Goal: Information Seeking & Learning: Learn about a topic

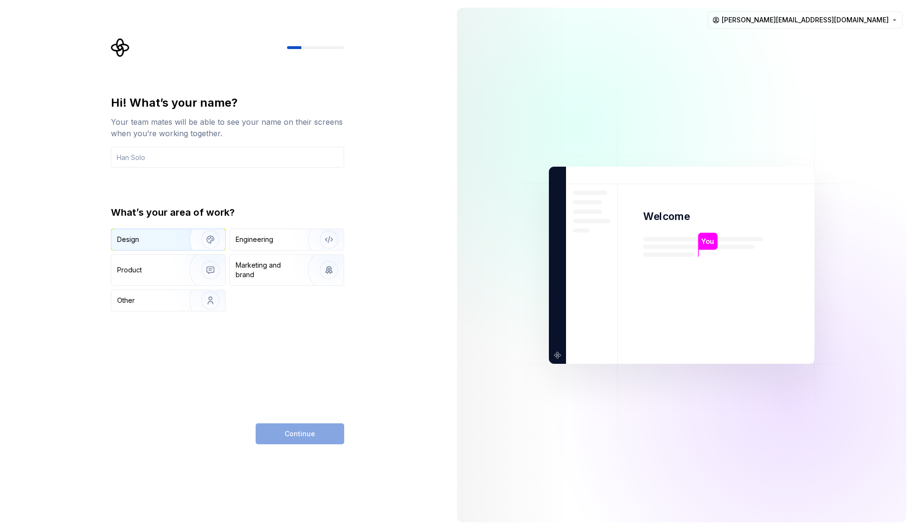
click at [143, 240] on div "Design" at bounding box center [147, 240] width 60 height 10
click at [149, 267] on div "Product" at bounding box center [148, 270] width 63 height 10
click at [162, 246] on div "Design" at bounding box center [168, 239] width 114 height 21
click at [176, 158] on input "text" at bounding box center [227, 157] width 233 height 21
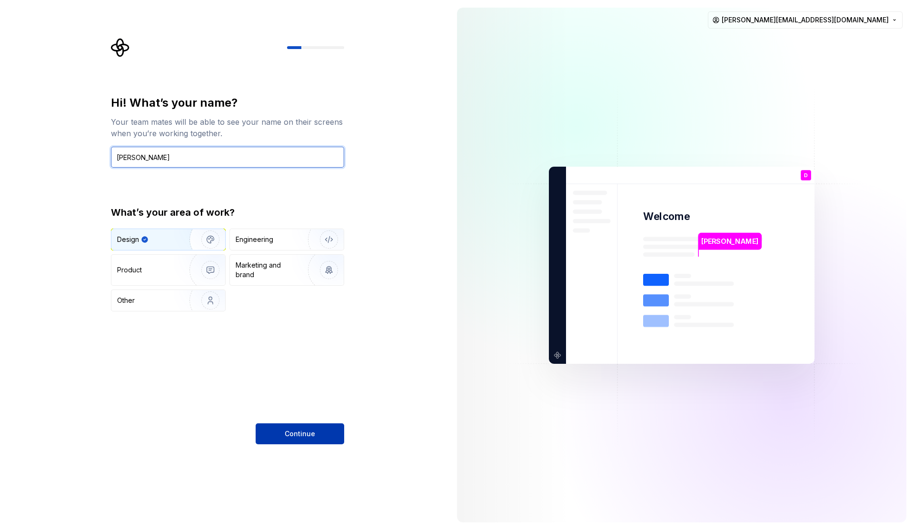
type input "Durgesh"
click at [293, 437] on span "Continue" at bounding box center [300, 434] width 30 height 10
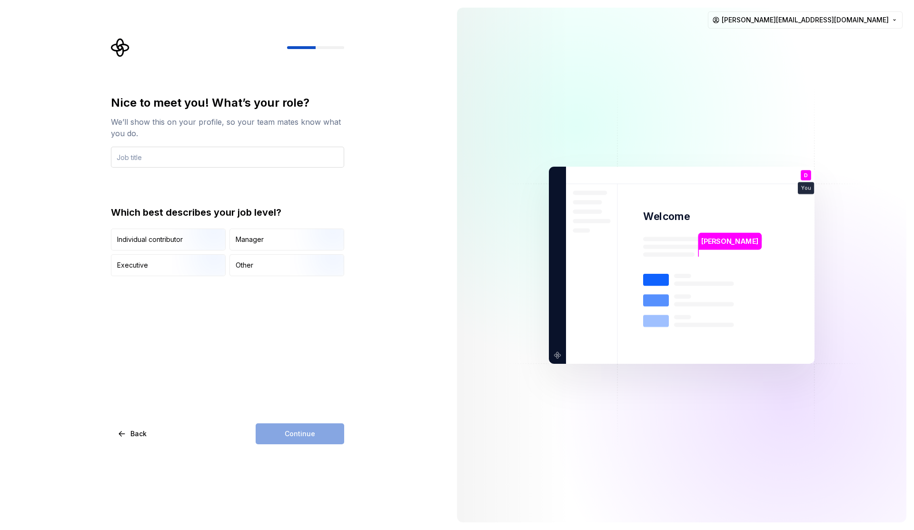
click at [136, 160] on input "text" at bounding box center [227, 157] width 233 height 21
click at [196, 156] on input "Product Design Intern" at bounding box center [227, 157] width 233 height 21
click at [185, 159] on input "Product Designer" at bounding box center [227, 157] width 233 height 21
type input "Product Designer."
click at [182, 242] on img "button" at bounding box center [202, 251] width 61 height 64
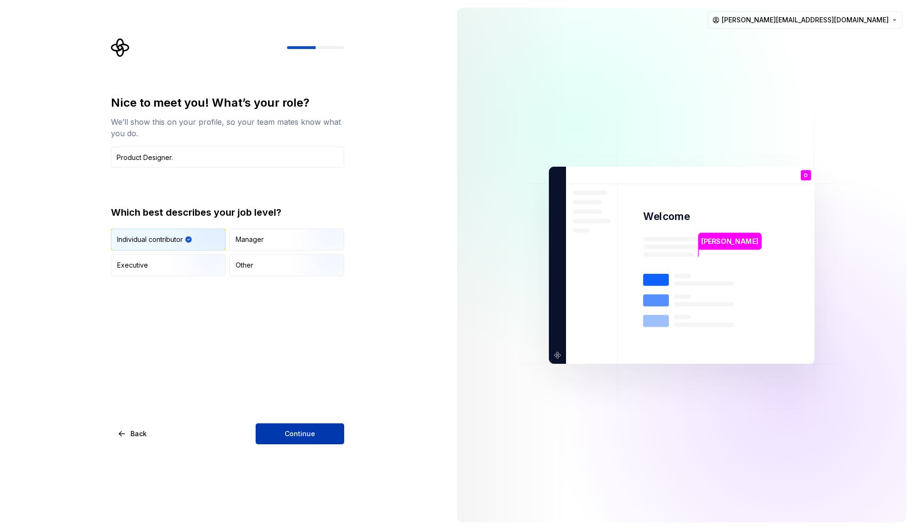
click at [320, 429] on button "Continue" at bounding box center [300, 433] width 89 height 21
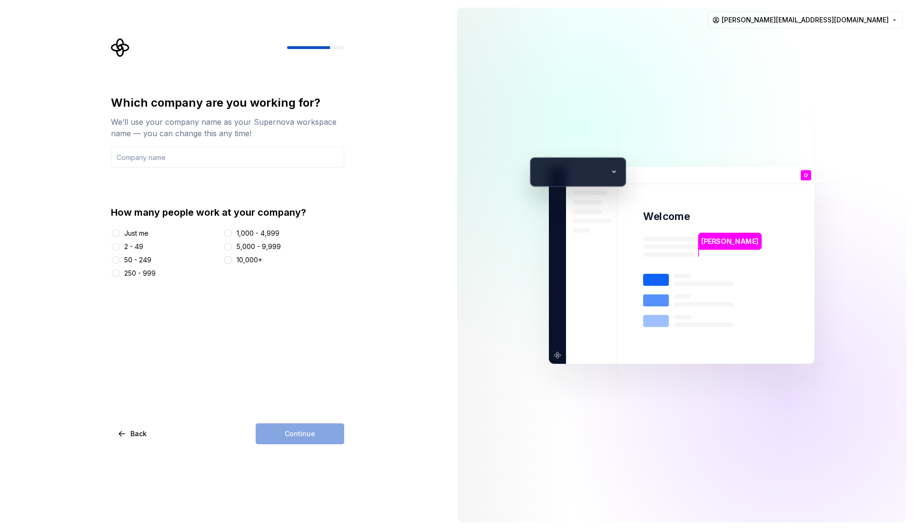
click at [132, 245] on div "2 - 49" at bounding box center [133, 247] width 19 height 10
click at [119, 245] on button "2 - 49" at bounding box center [116, 247] width 8 height 8
click at [139, 158] on input "text" at bounding box center [227, 157] width 233 height 21
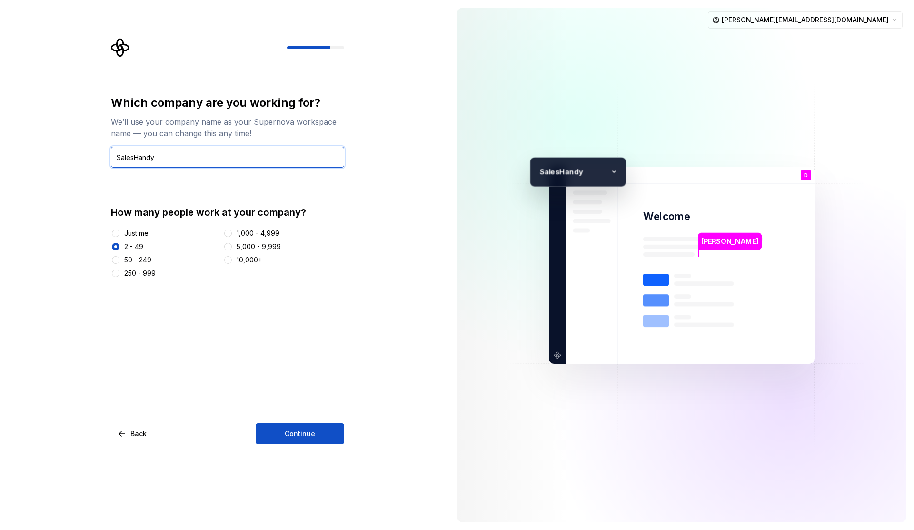
click at [139, 159] on input "SalesHandy" at bounding box center [227, 157] width 233 height 21
type input "Saleshandy"
click at [283, 435] on button "Continue" at bounding box center [300, 433] width 89 height 21
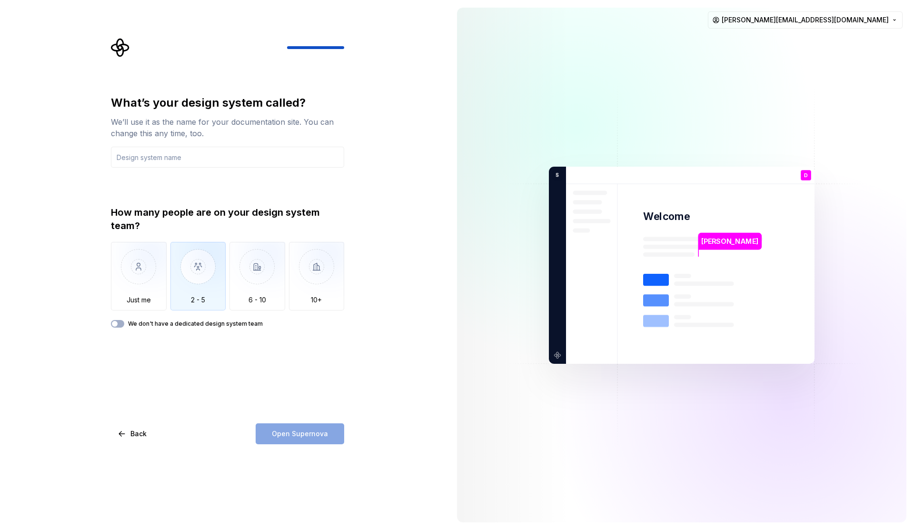
click at [200, 278] on img "button" at bounding box center [198, 274] width 56 height 64
click at [124, 322] on div "We don't have a dedicated design system team" at bounding box center [227, 324] width 233 height 8
click at [118, 326] on icon "button" at bounding box center [115, 324] width 8 height 6
click at [119, 322] on span "button" at bounding box center [121, 324] width 6 height 6
click at [182, 300] on img "button" at bounding box center [198, 274] width 56 height 64
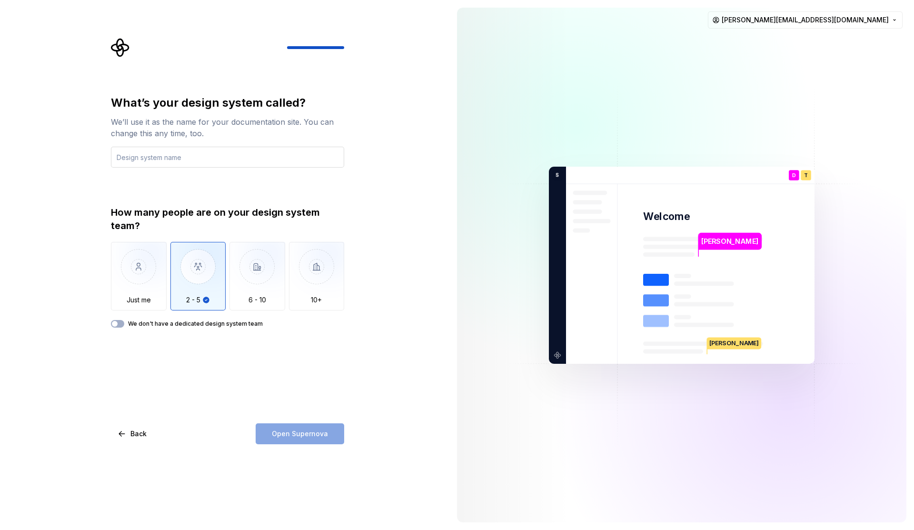
click at [175, 156] on input "text" at bounding box center [227, 157] width 233 height 21
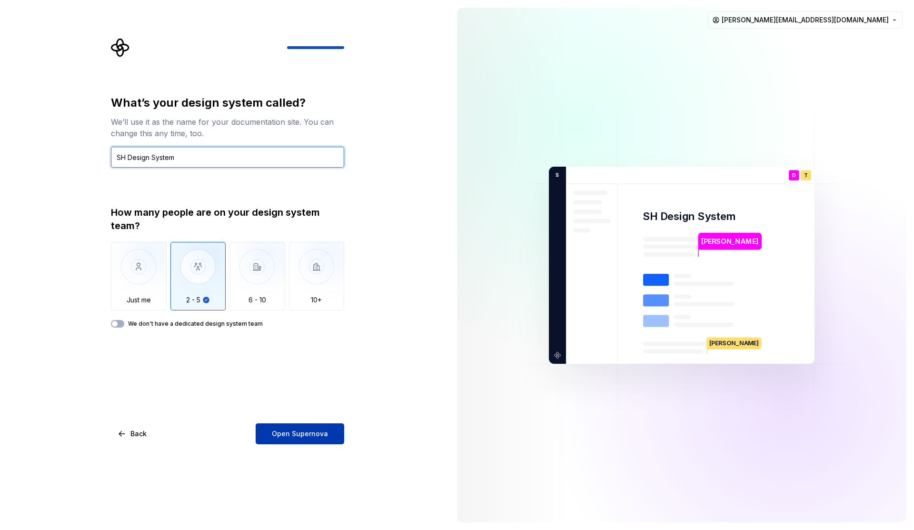
type input "SH Design System"
click at [303, 436] on span "Open Supernova" at bounding box center [300, 434] width 56 height 10
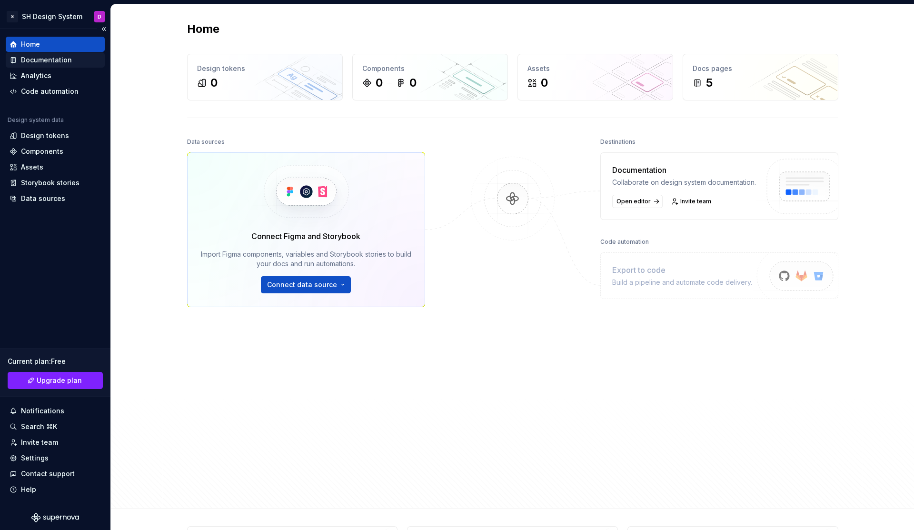
click at [58, 60] on div "Documentation" at bounding box center [46, 60] width 51 height 10
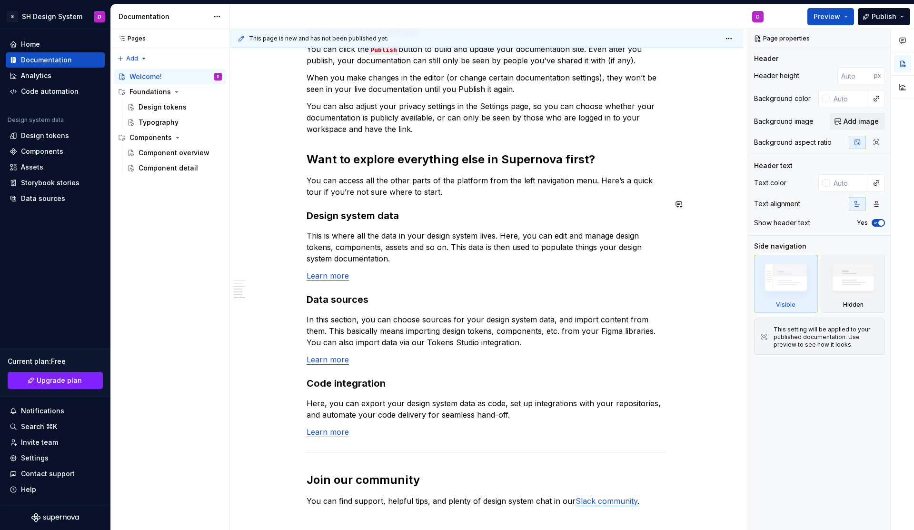
scroll to position [702, 0]
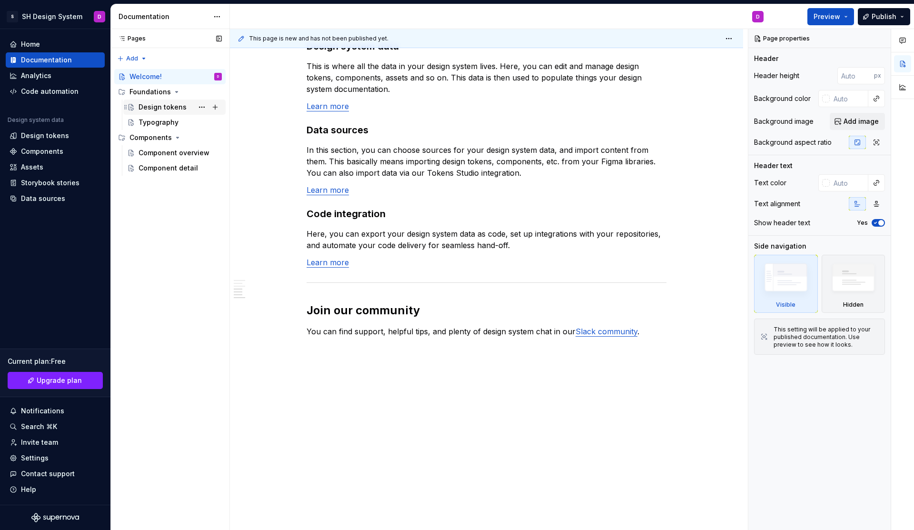
click at [162, 107] on div "Design tokens" at bounding box center [163, 107] width 48 height 10
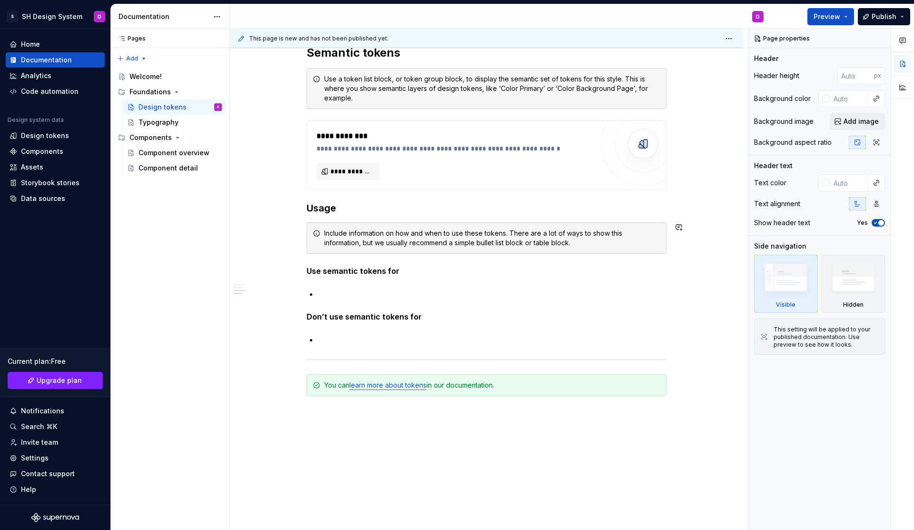
scroll to position [692, 0]
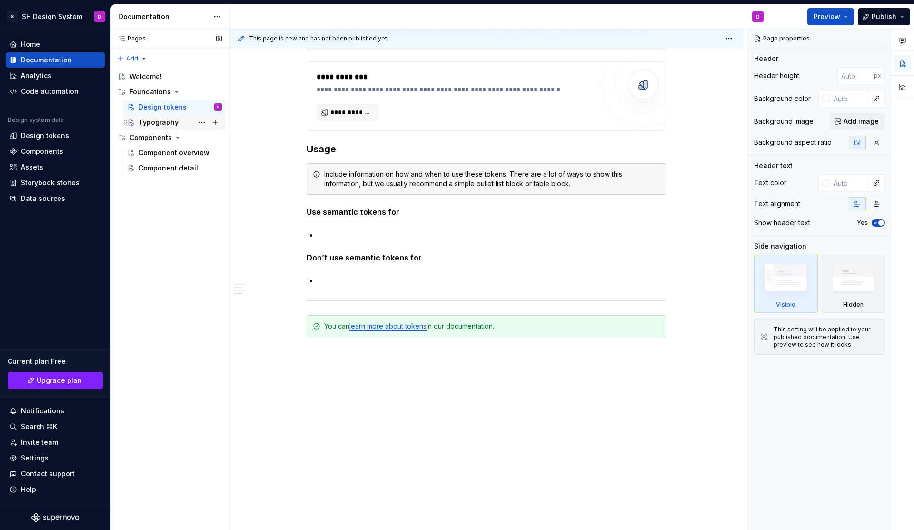
click at [156, 124] on div "Typography" at bounding box center [159, 123] width 40 height 10
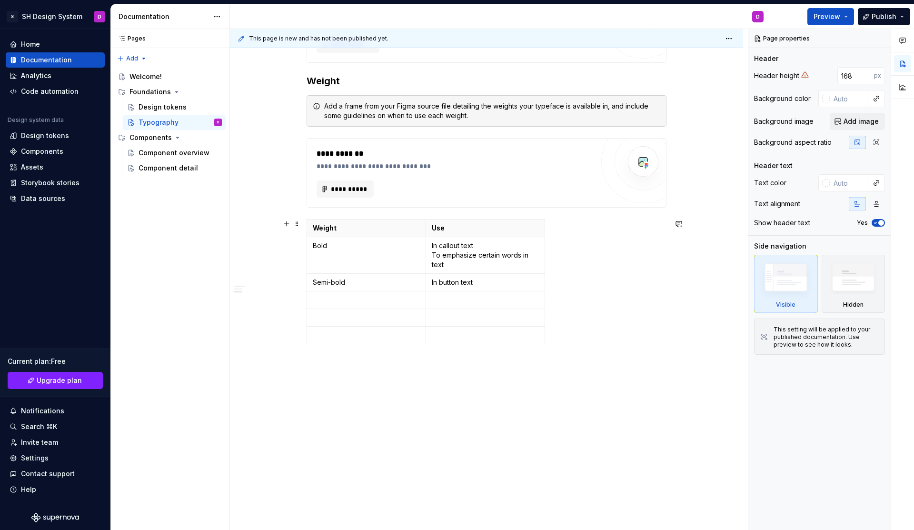
scroll to position [581, 0]
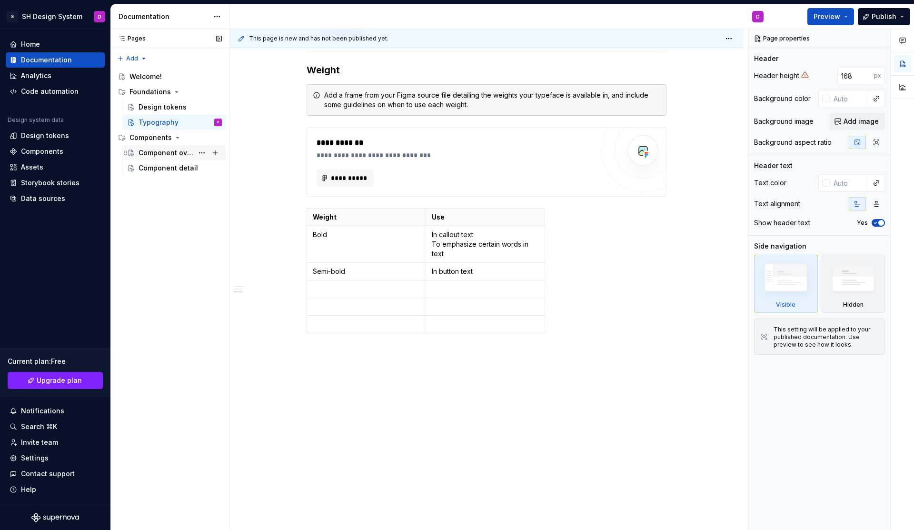
click at [151, 157] on div "Component overview" at bounding box center [166, 153] width 55 height 10
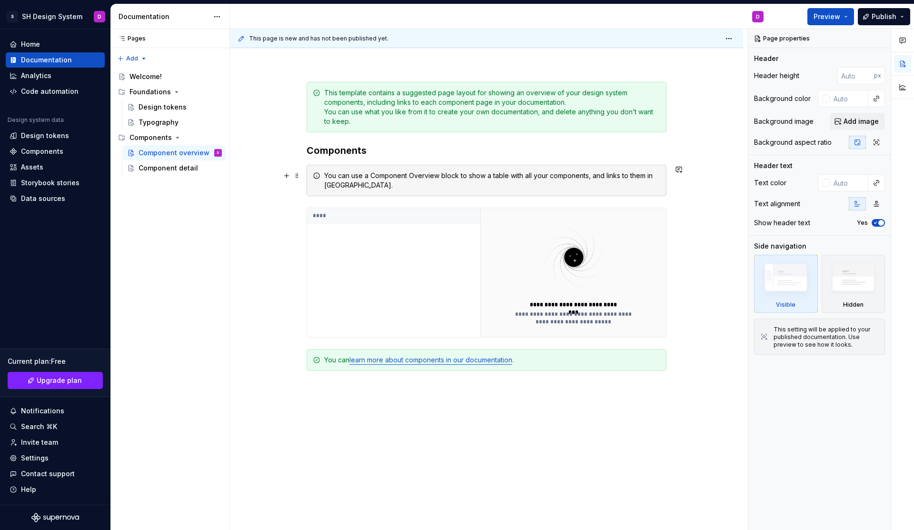
scroll to position [105, 0]
type textarea "*"
click at [34, 137] on div "Design tokens" at bounding box center [45, 136] width 48 height 10
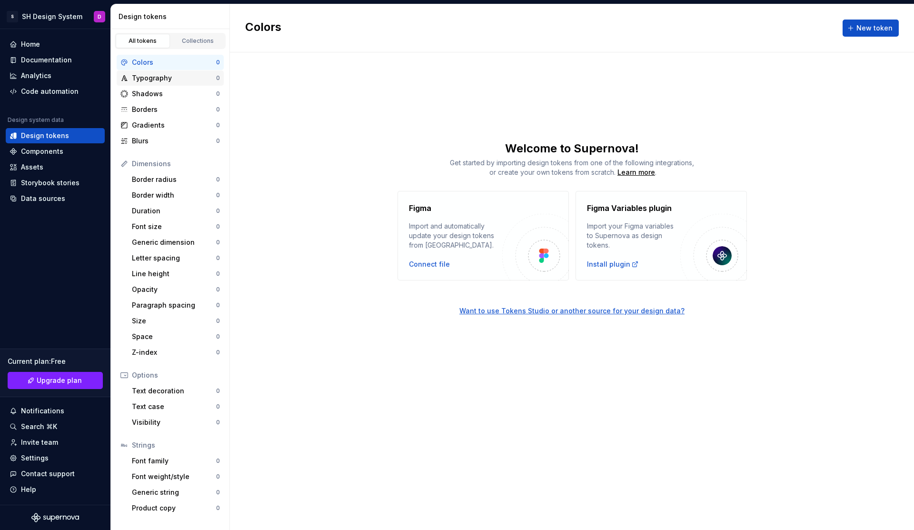
click at [171, 74] on div "Typography" at bounding box center [174, 78] width 84 height 10
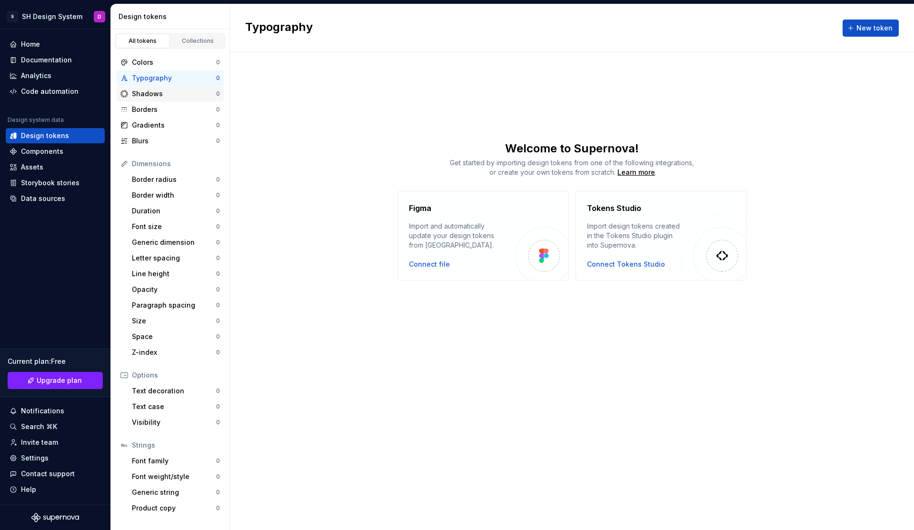
click at [151, 97] on div "Shadows" at bounding box center [174, 94] width 84 height 10
click at [147, 111] on div "Borders" at bounding box center [174, 110] width 84 height 10
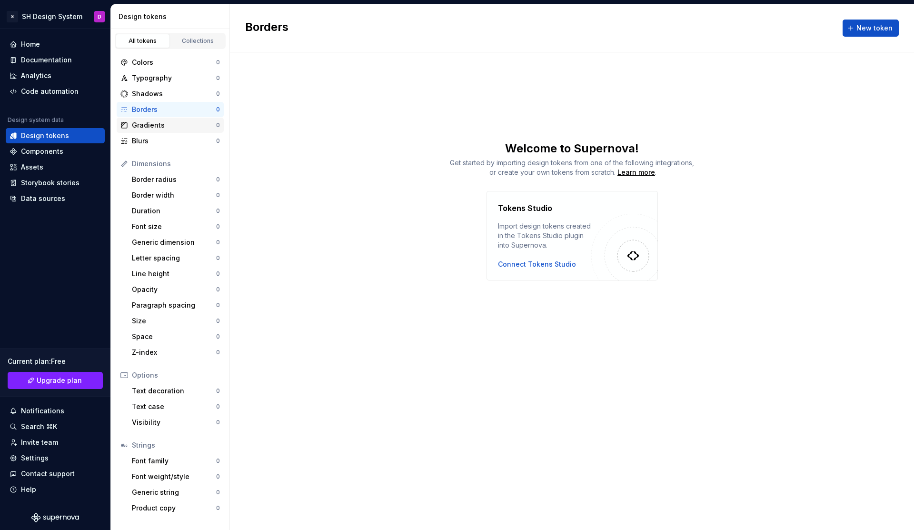
click at [148, 120] on div "Gradients" at bounding box center [174, 125] width 84 height 10
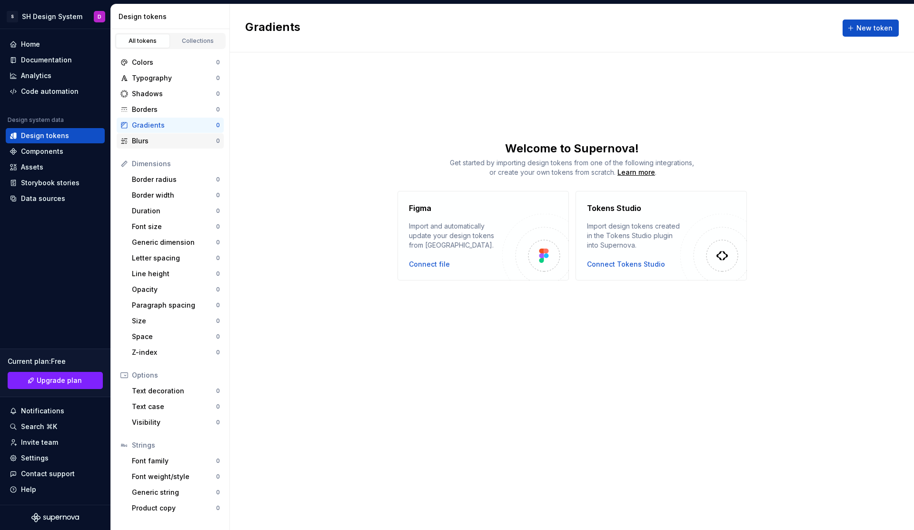
click at [140, 142] on div "Blurs" at bounding box center [174, 141] width 84 height 10
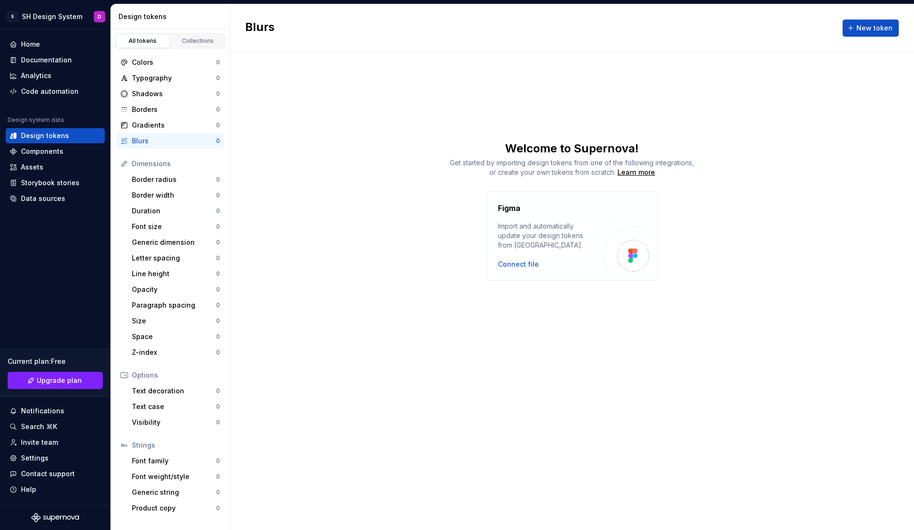
click at [142, 161] on div "Dimensions" at bounding box center [176, 164] width 88 height 10
click at [139, 179] on div "Border radius" at bounding box center [174, 180] width 84 height 10
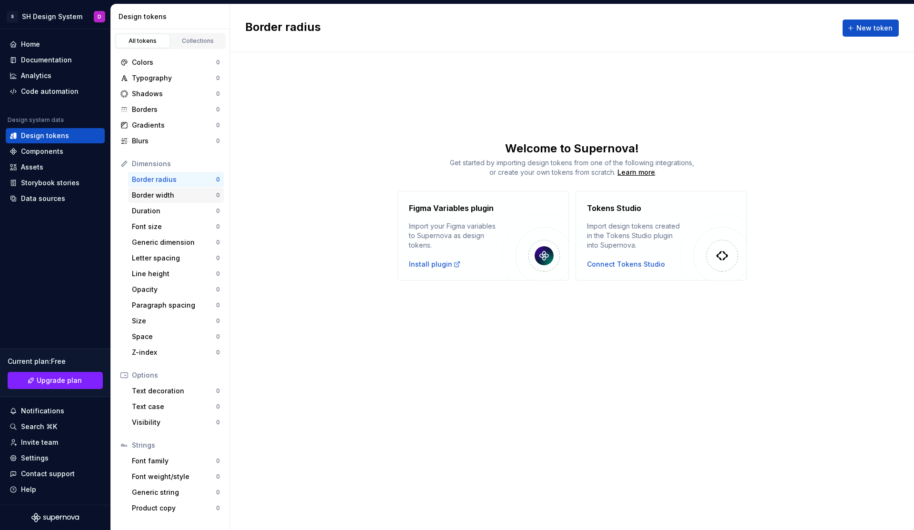
click at [144, 195] on div "Border width" at bounding box center [174, 195] width 84 height 10
